Goal: Information Seeking & Learning: Find specific page/section

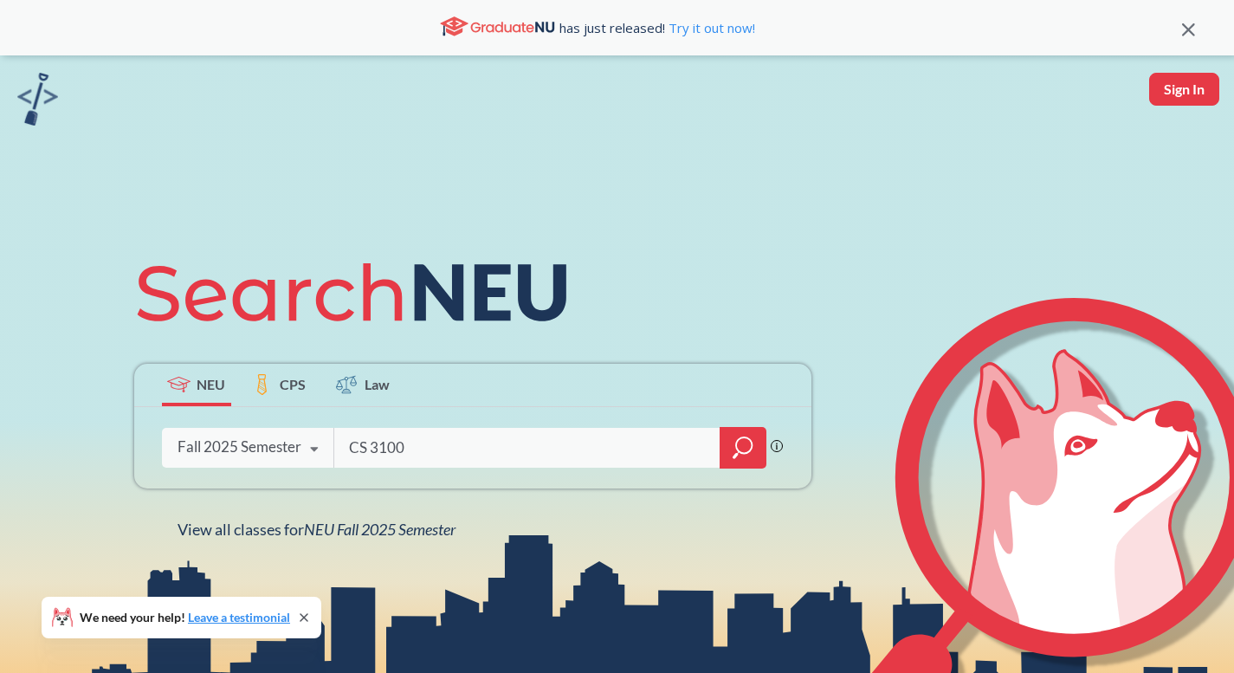
type input "CS 3100"
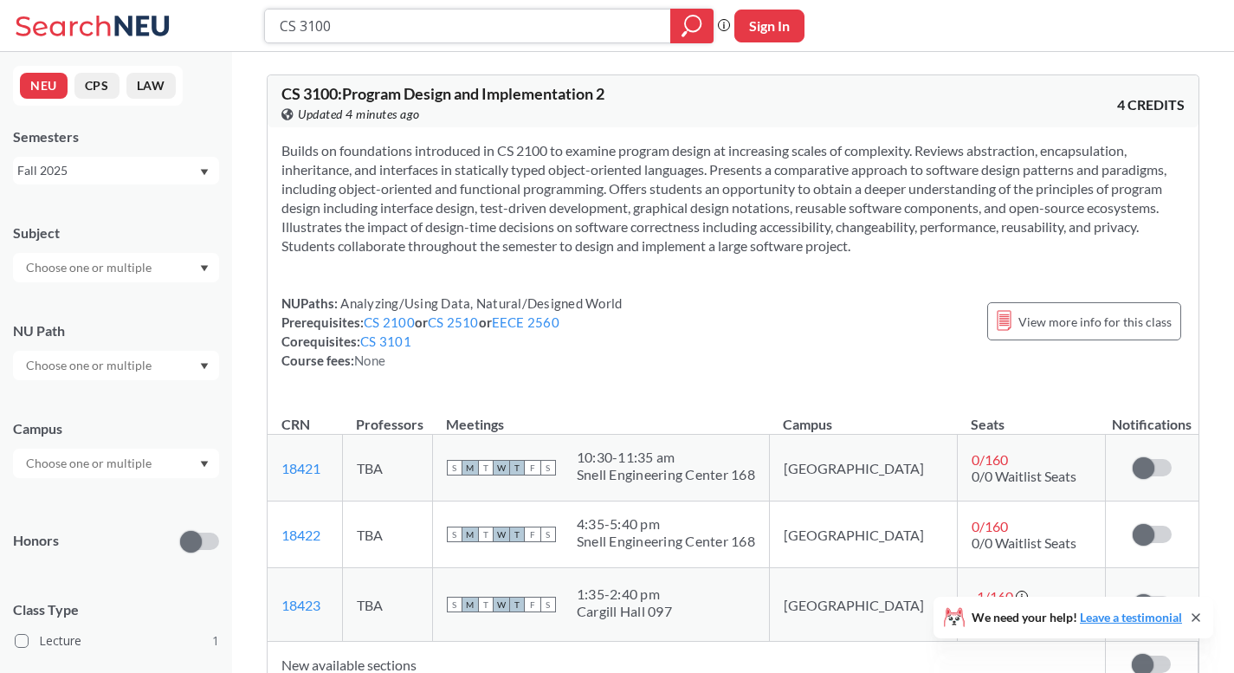
click at [307, 24] on input "CS 3100" at bounding box center [468, 25] width 380 height 29
type input "CS 4100"
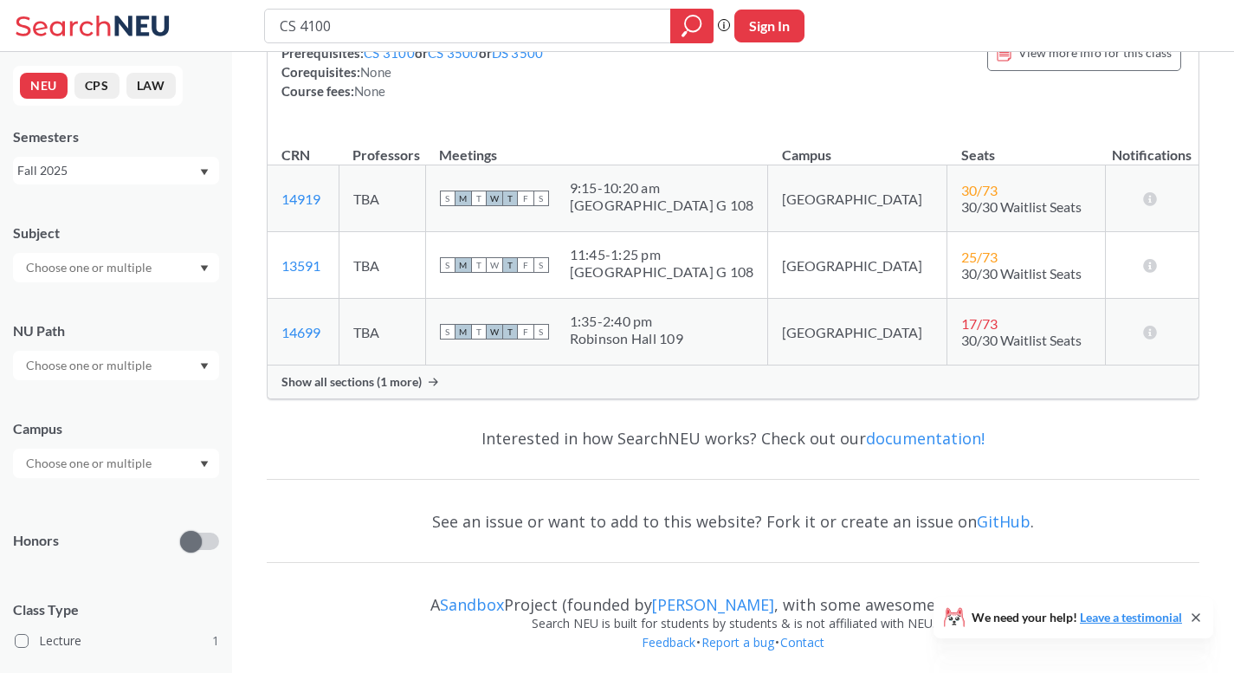
scroll to position [217, 0]
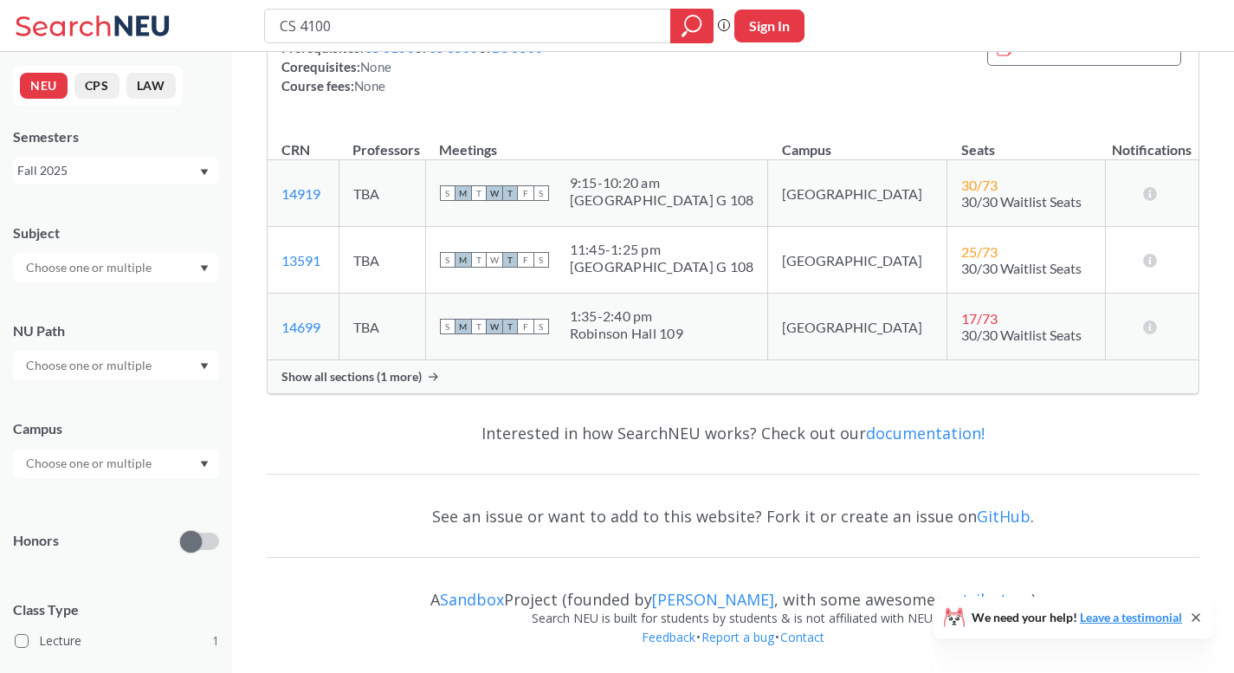
click at [369, 381] on span "Show all sections (1 more)" at bounding box center [351, 377] width 140 height 16
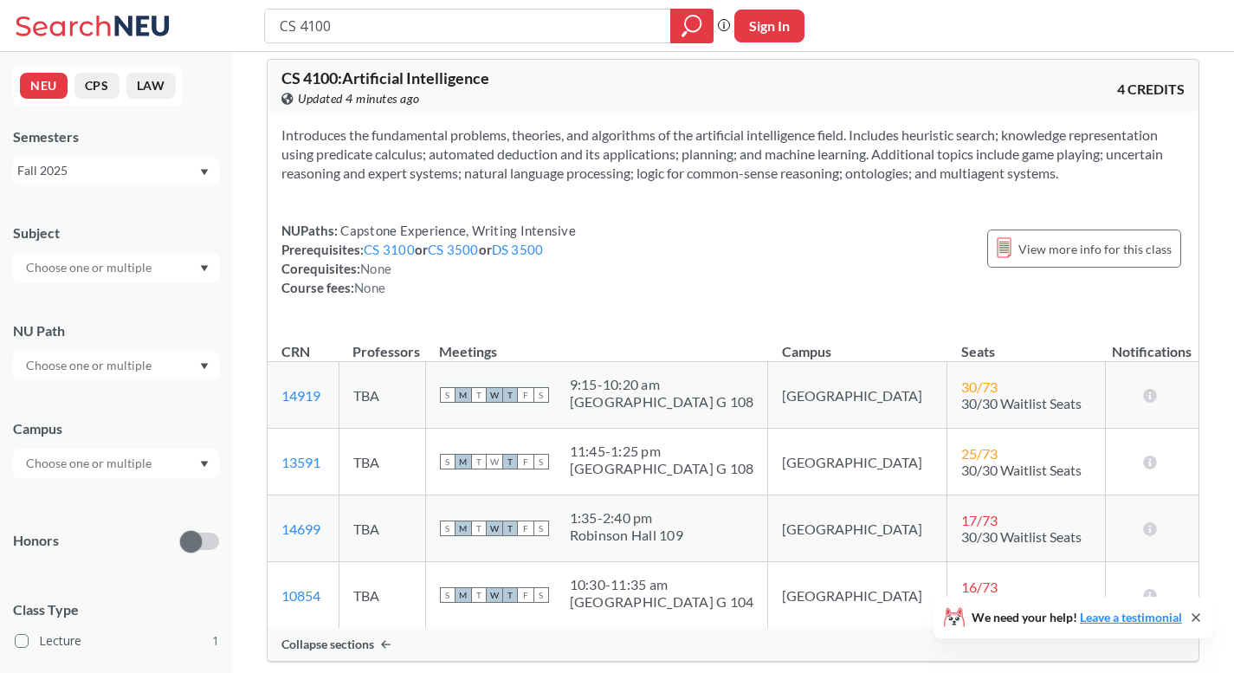
scroll to position [17, 0]
click at [392, 248] on link "CS 3100" at bounding box center [389, 248] width 51 height 16
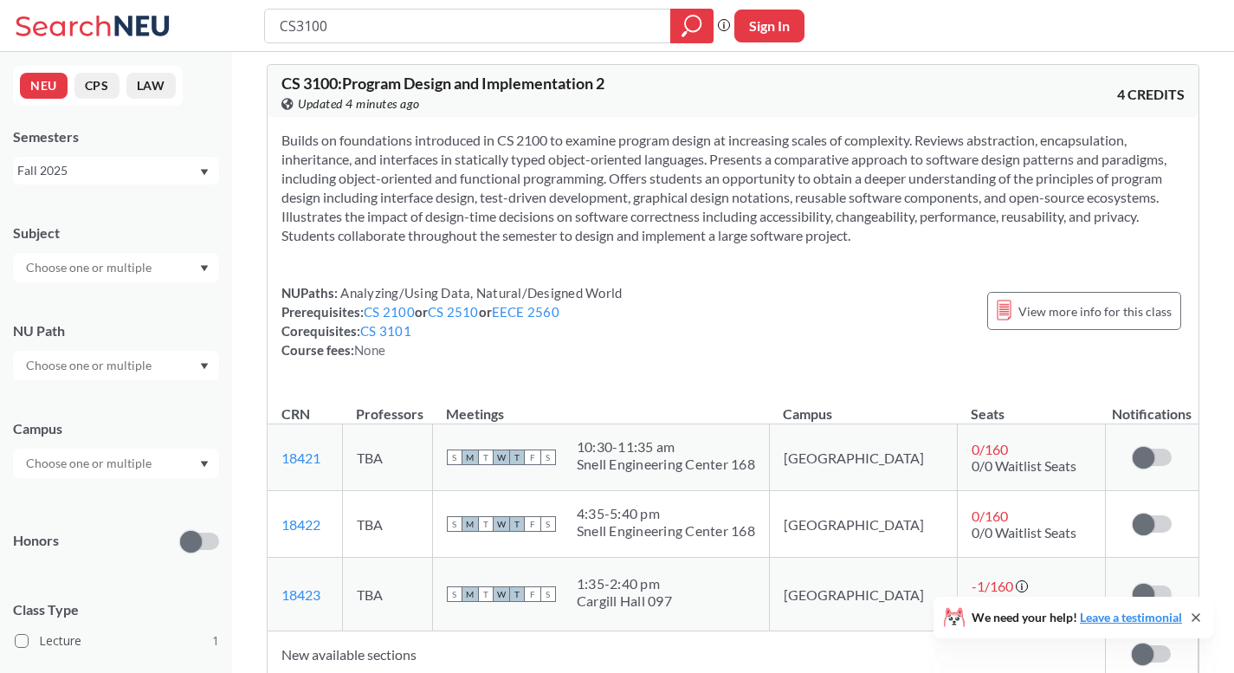
scroll to position [12, 0]
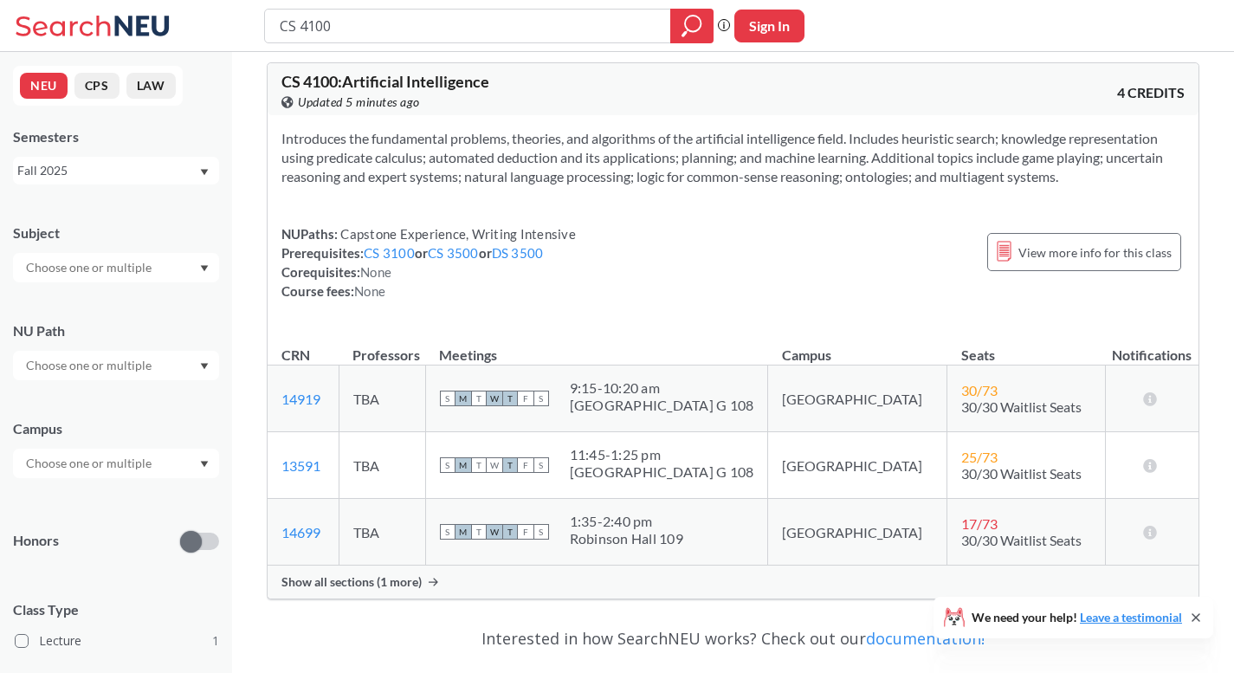
type input "CS 4100"
